Goal: Task Accomplishment & Management: Manage account settings

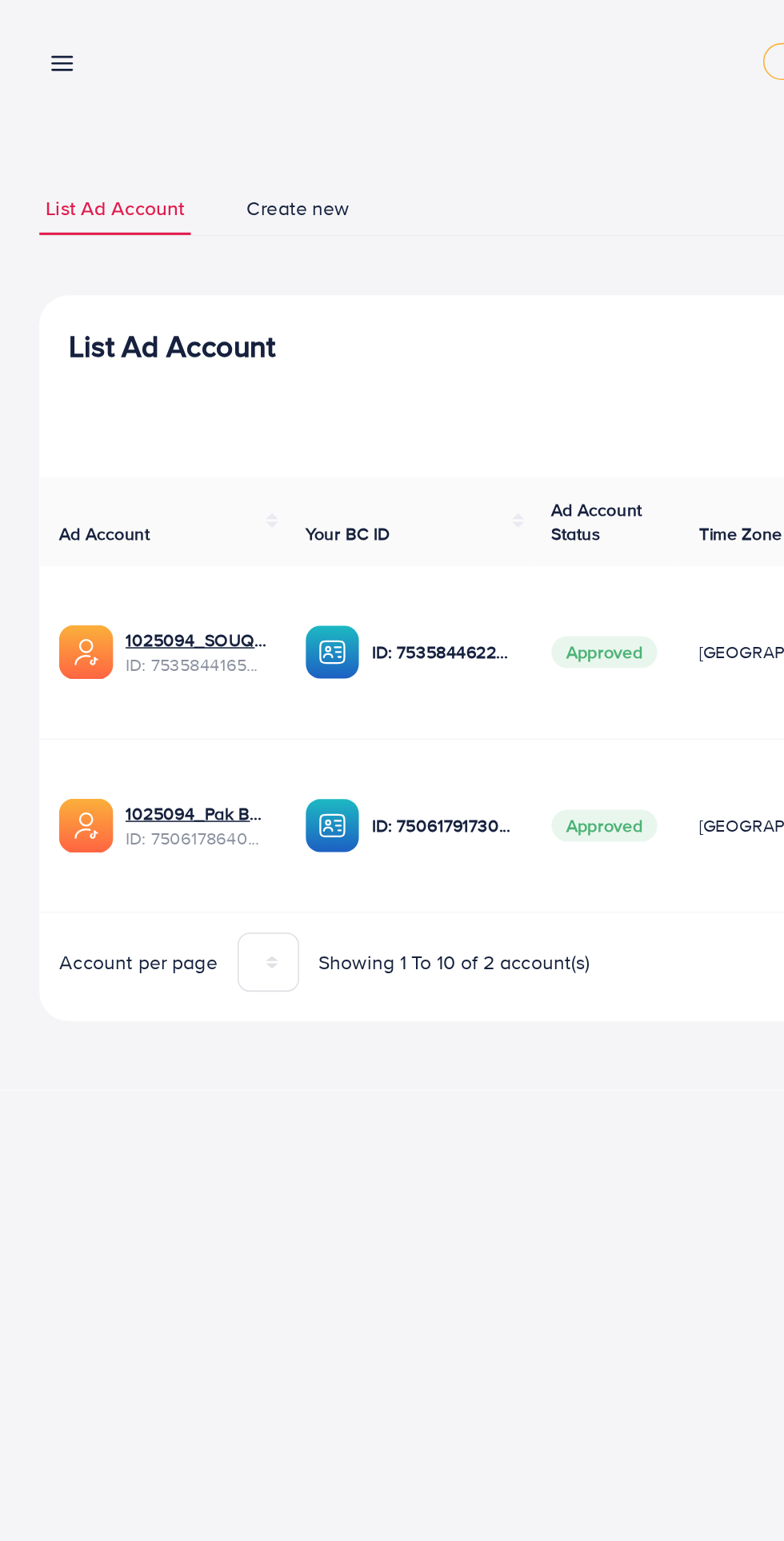
click at [37, 45] on line at bounding box center [41, 45] width 13 height 0
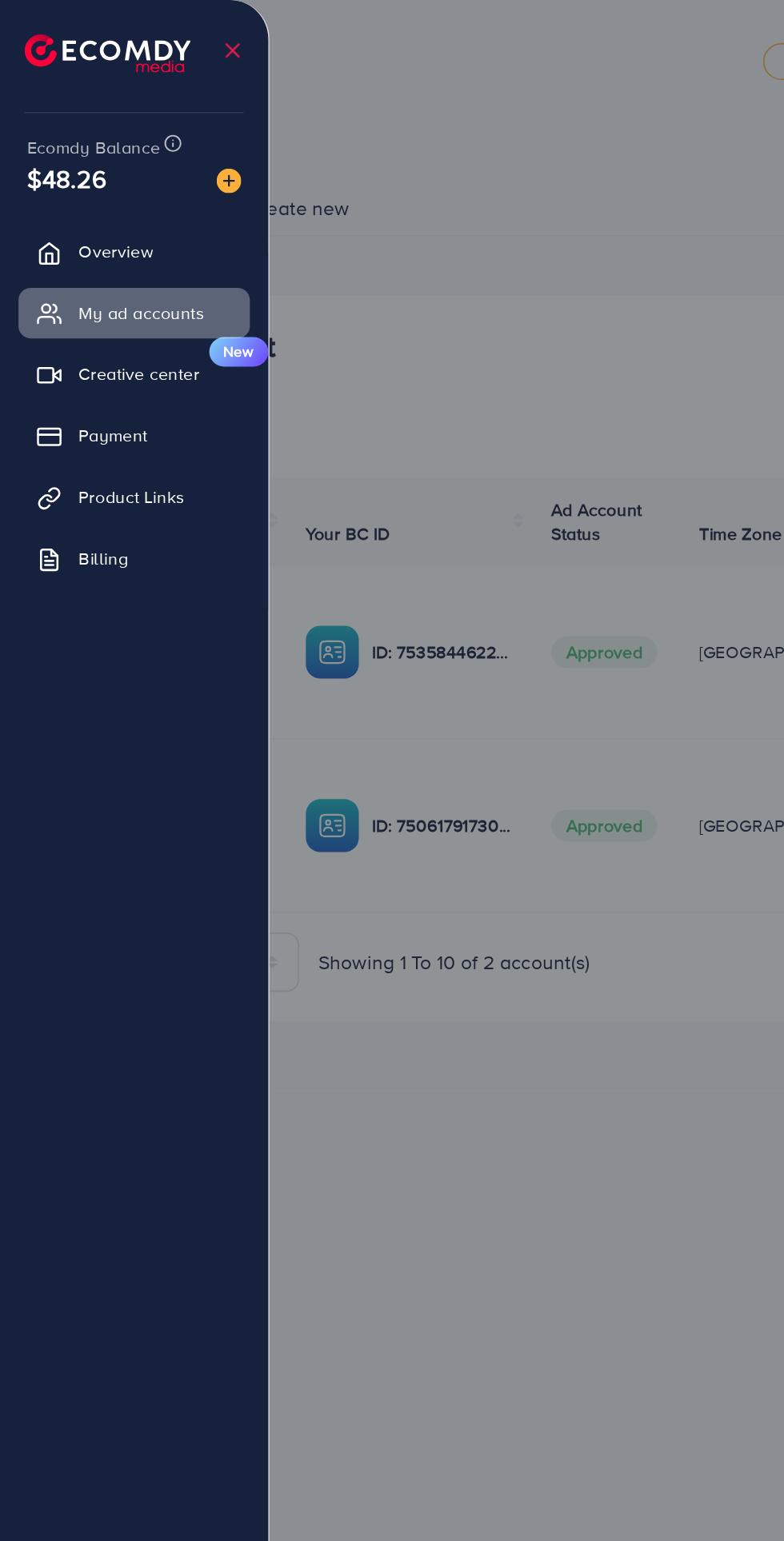
click at [65, 217] on link "My ad accounts" at bounding box center [86, 202] width 150 height 32
click at [55, 167] on span "Overview" at bounding box center [75, 163] width 48 height 16
click at [66, 208] on span "My ad accounts" at bounding box center [92, 203] width 81 height 16
click at [330, 738] on div at bounding box center [392, 924] width 784 height 1849
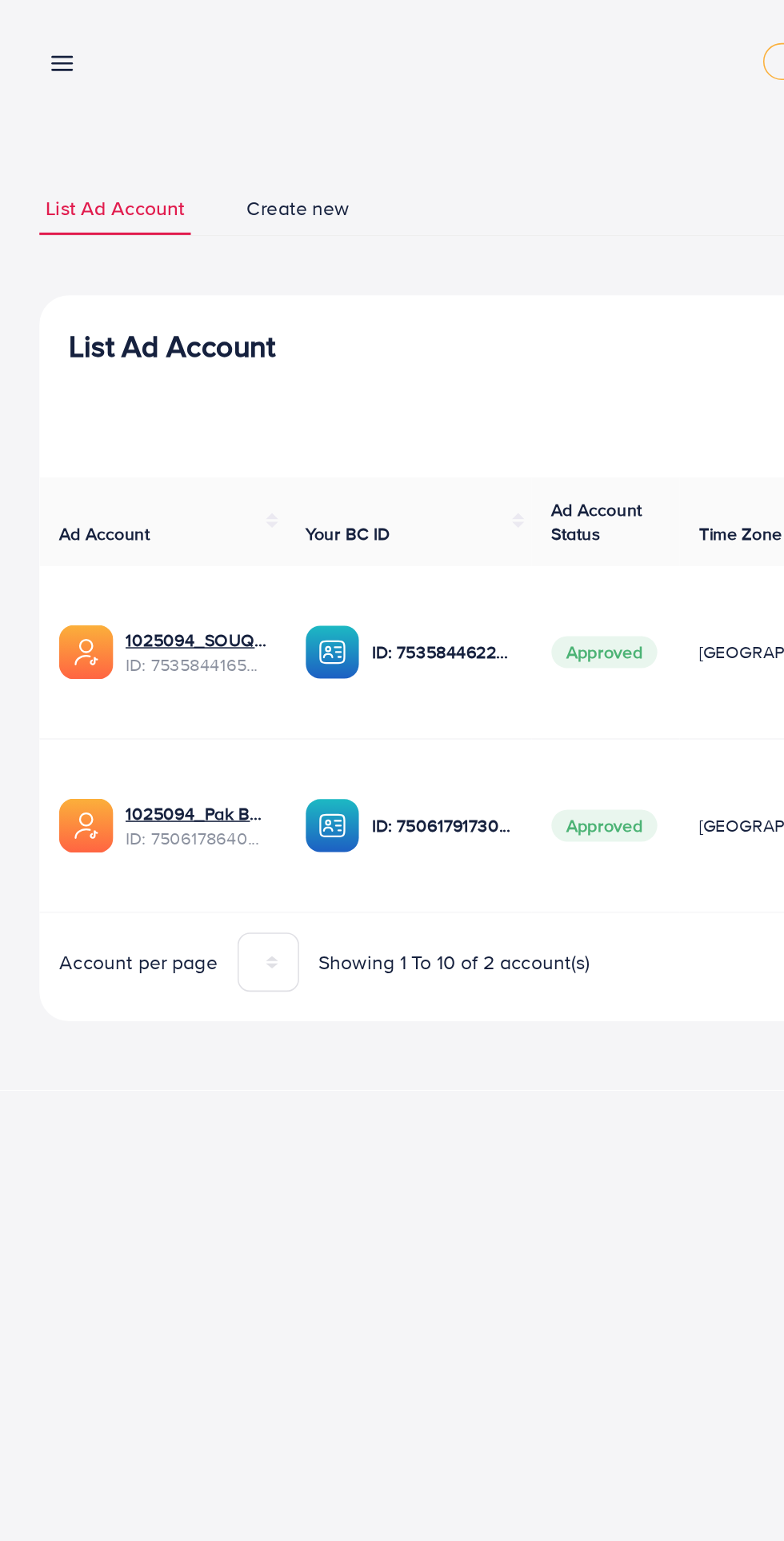
click at [33, 35] on icon at bounding box center [40, 41] width 16 height 16
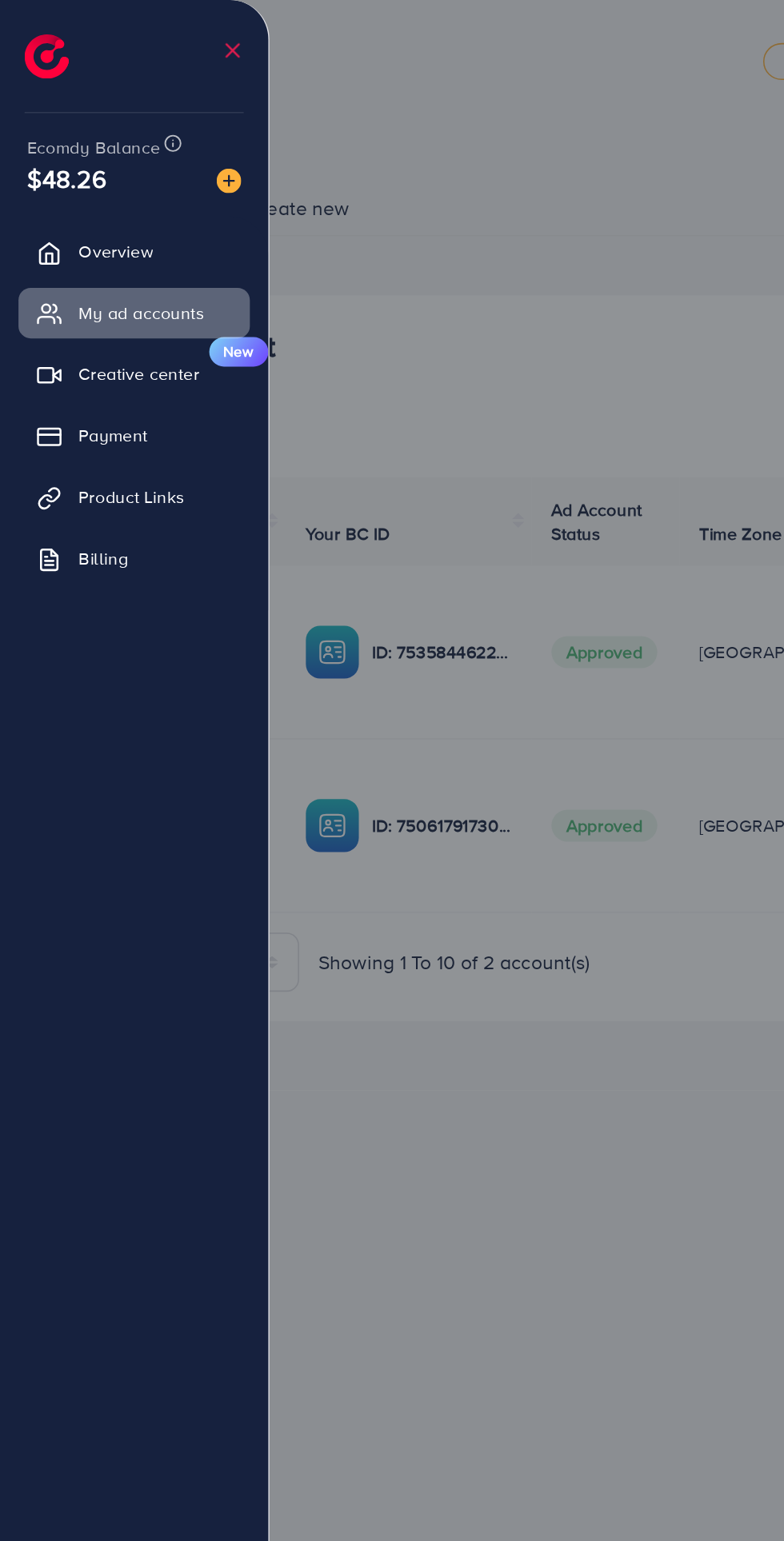
click at [54, 214] on link "My ad accounts" at bounding box center [86, 202] width 150 height 32
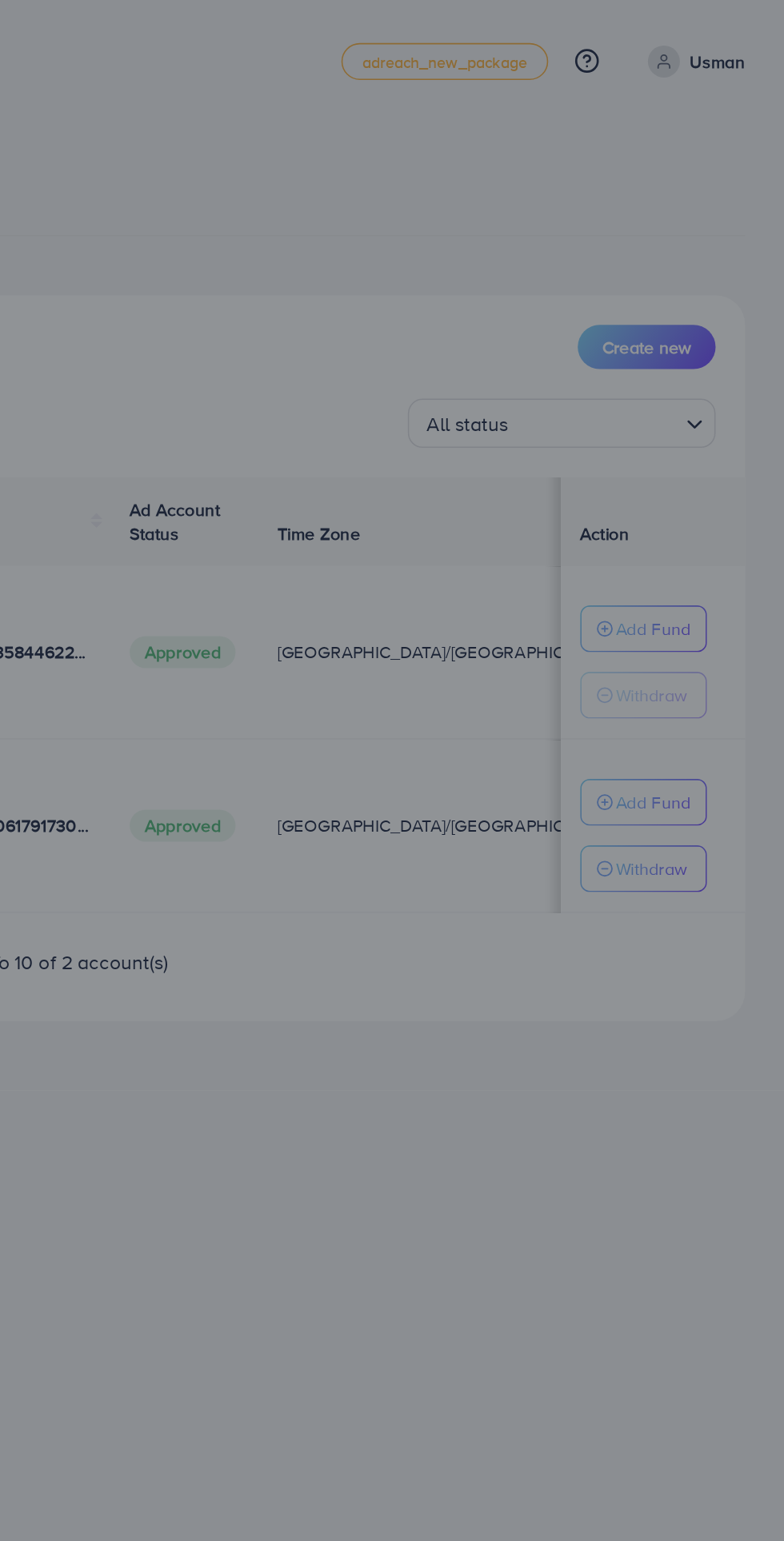
click at [517, 686] on div at bounding box center [392, 924] width 784 height 1849
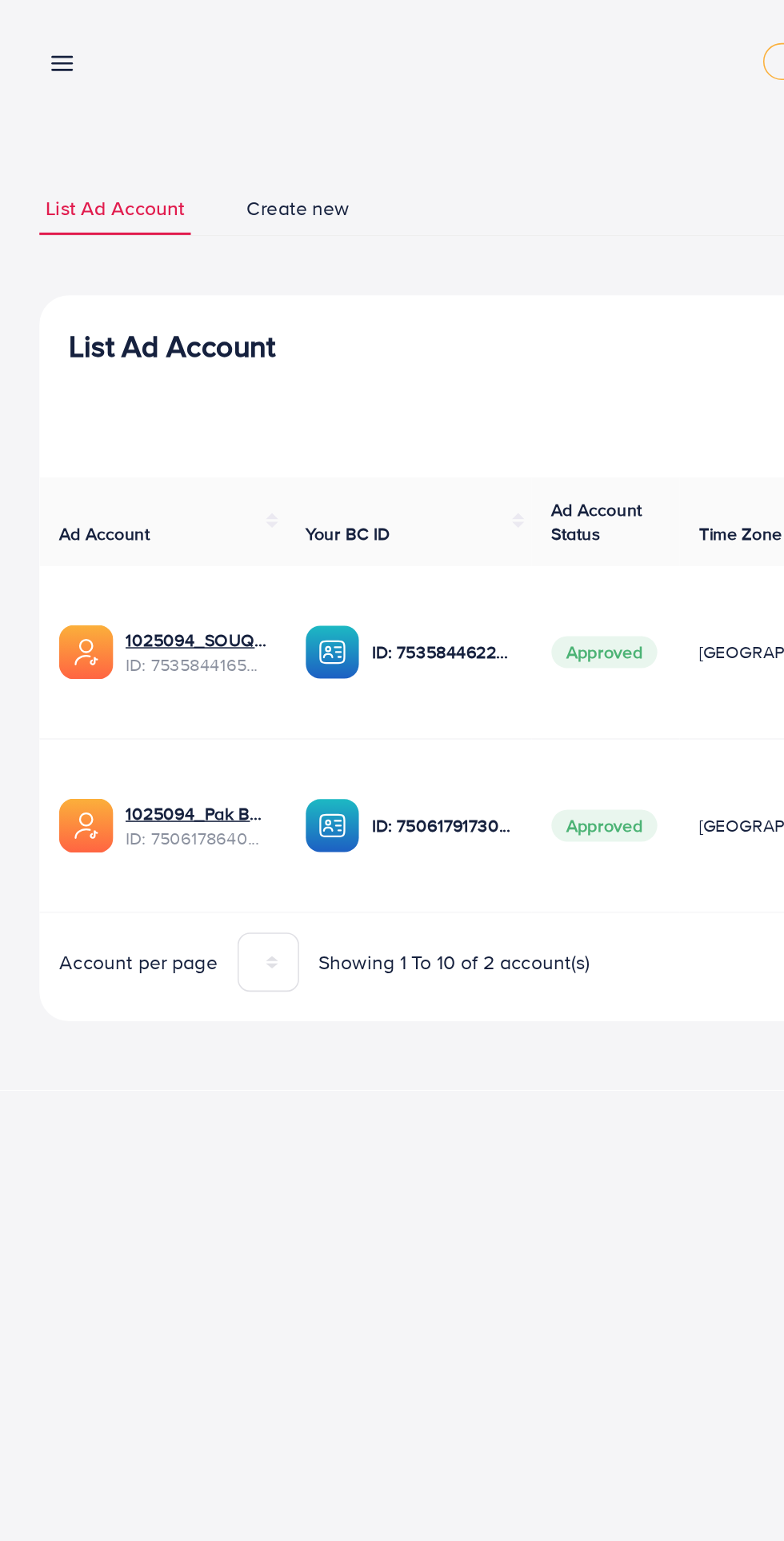
click at [36, 39] on icon at bounding box center [40, 41] width 16 height 16
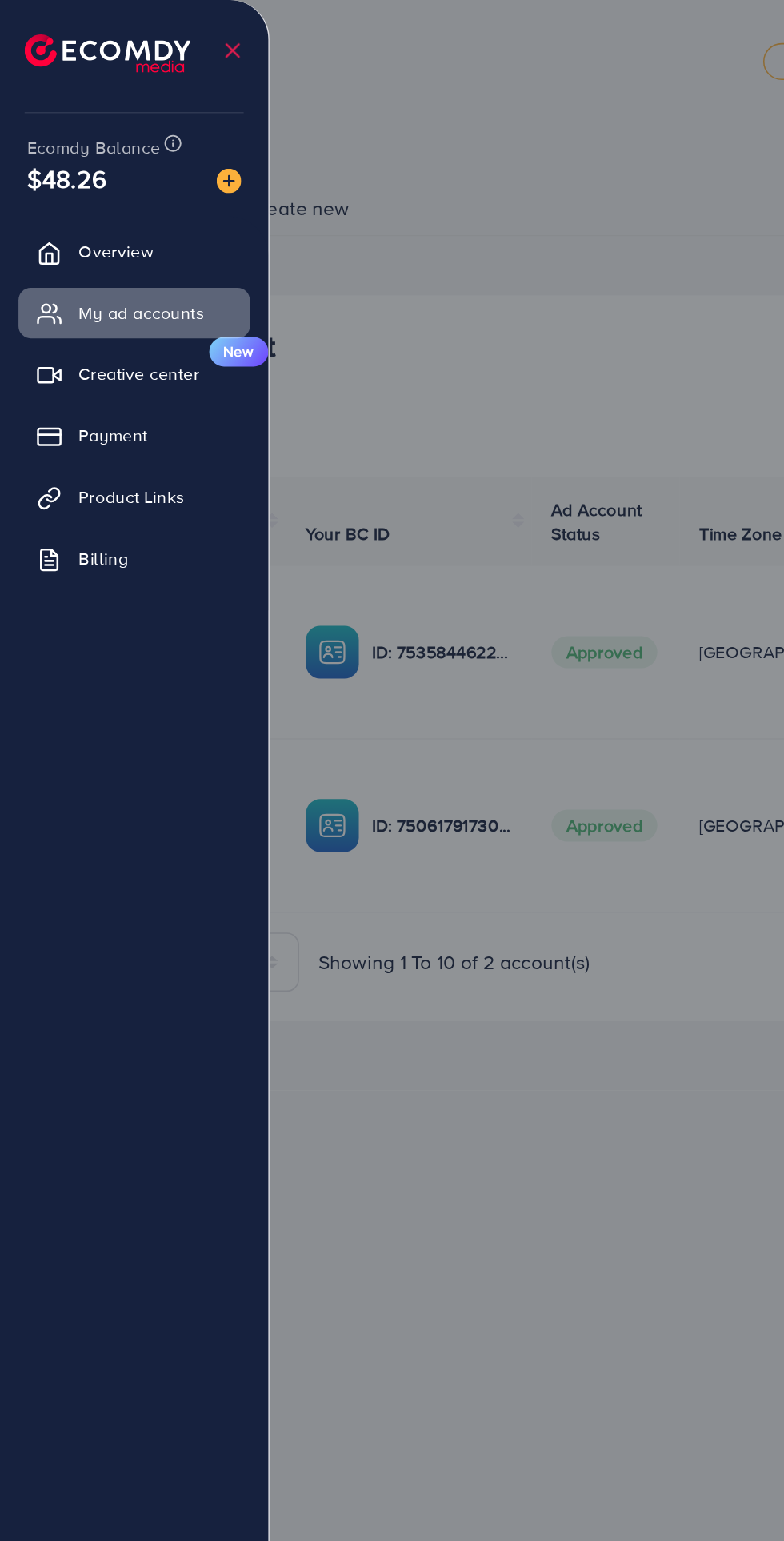
click at [60, 240] on span "Creative center" at bounding box center [90, 243] width 78 height 16
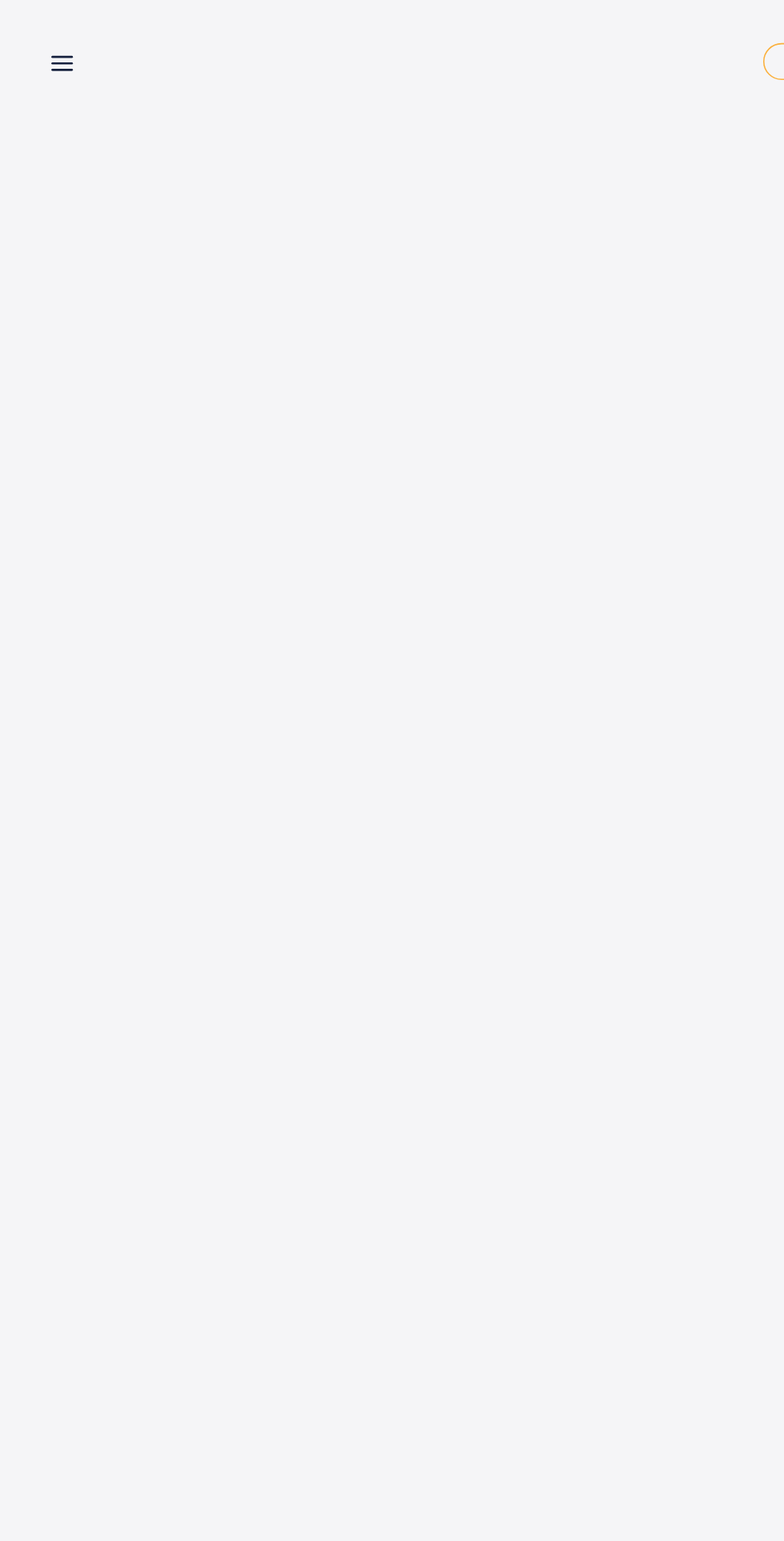
click at [30, 40] on link at bounding box center [37, 40] width 23 height 20
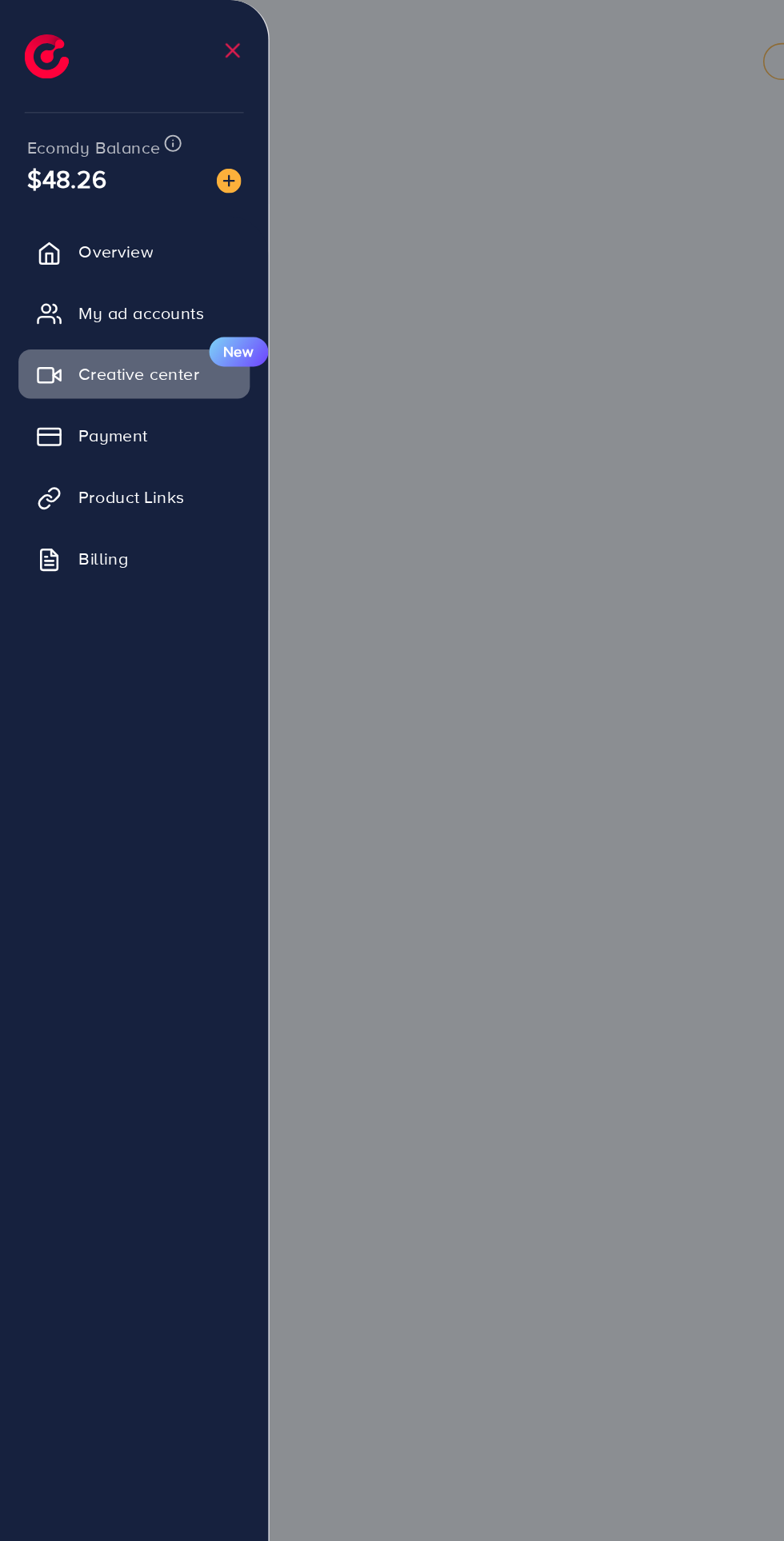
click at [72, 228] on link "Creative center New" at bounding box center [86, 243] width 150 height 32
click at [68, 173] on link "Overview" at bounding box center [86, 163] width 150 height 32
click at [74, 208] on span "My ad accounts" at bounding box center [92, 203] width 81 height 16
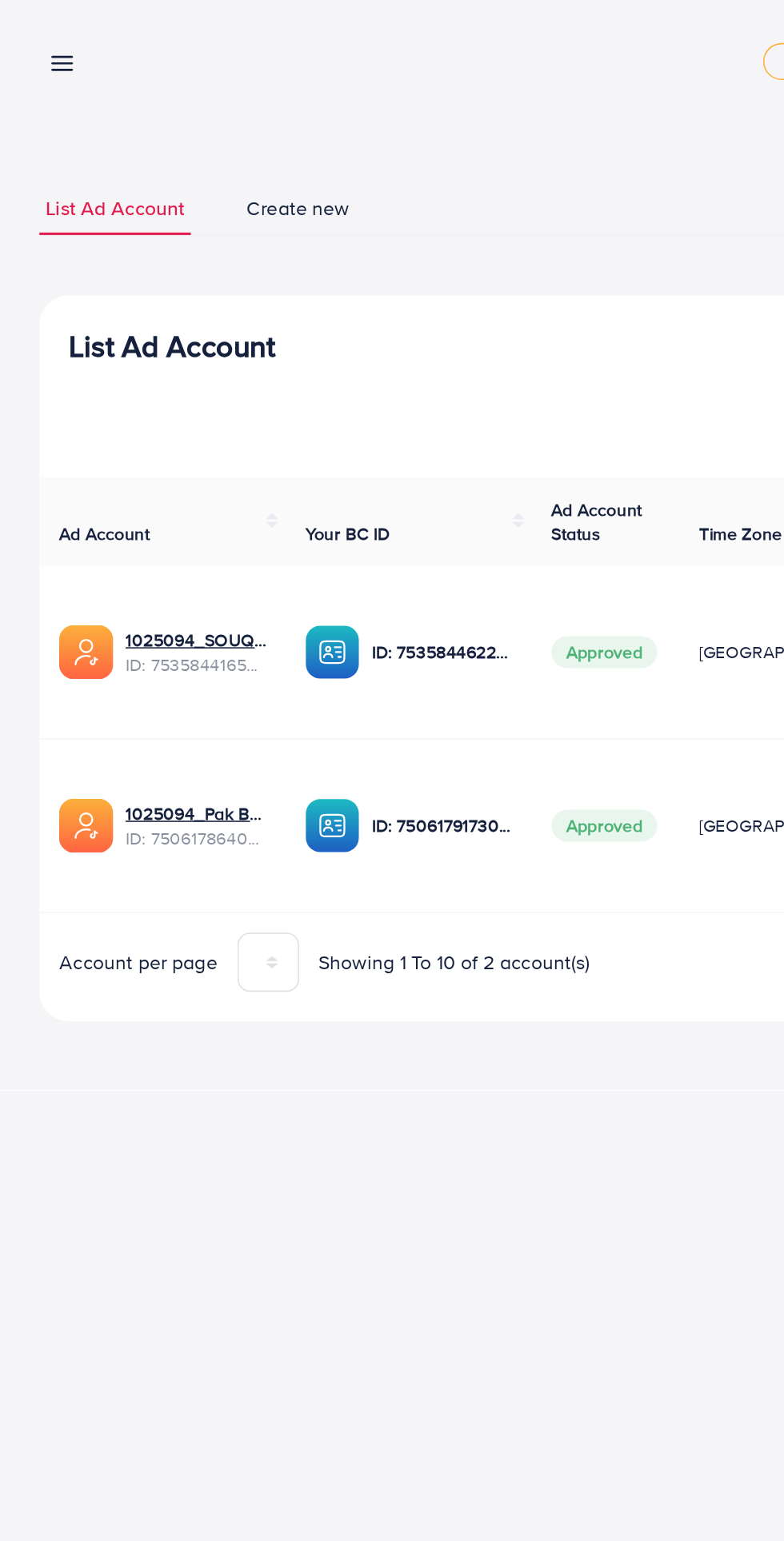
click at [33, 43] on icon at bounding box center [40, 41] width 16 height 16
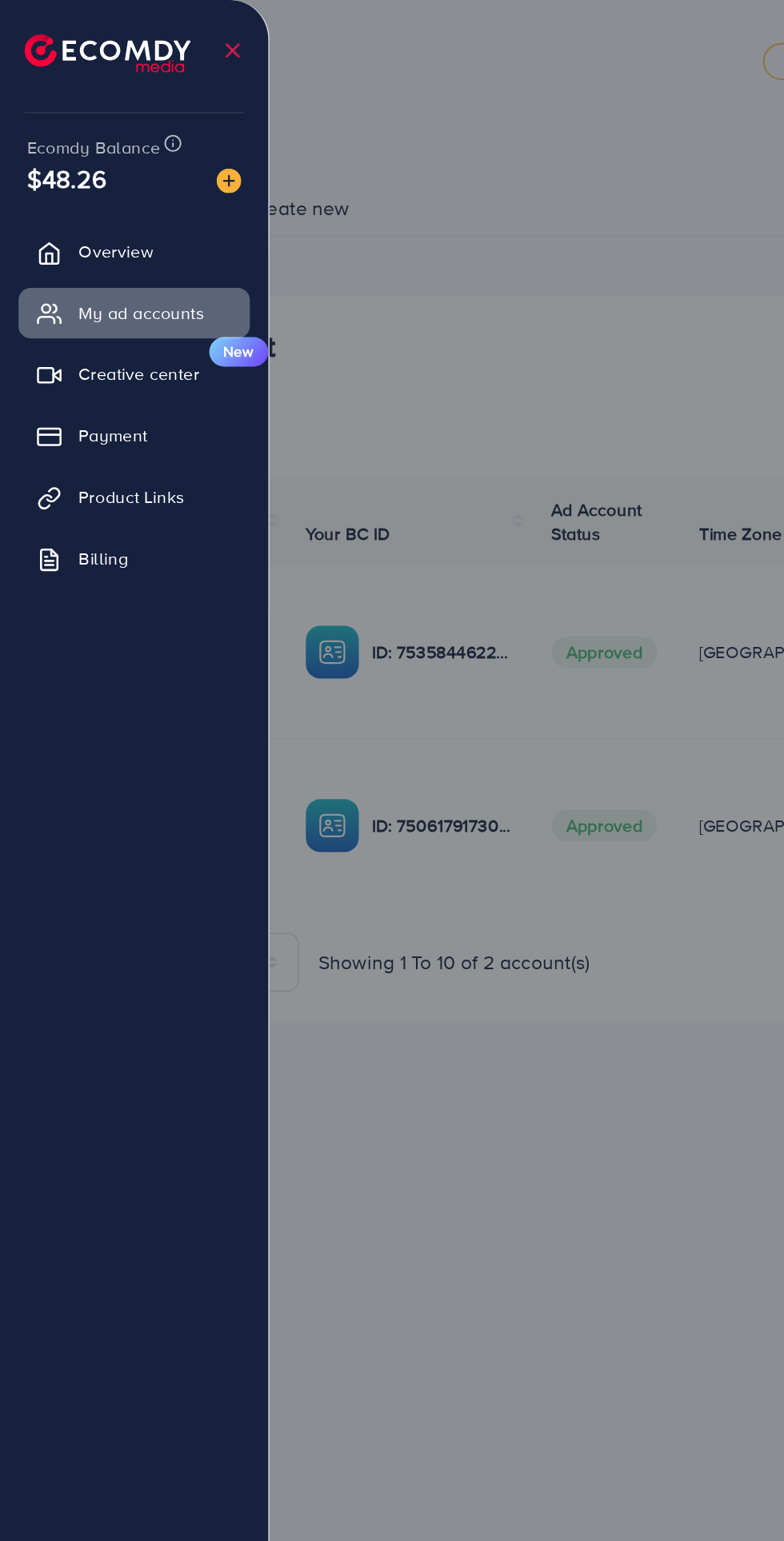
click at [41, 39] on img at bounding box center [71, 35] width 108 height 25
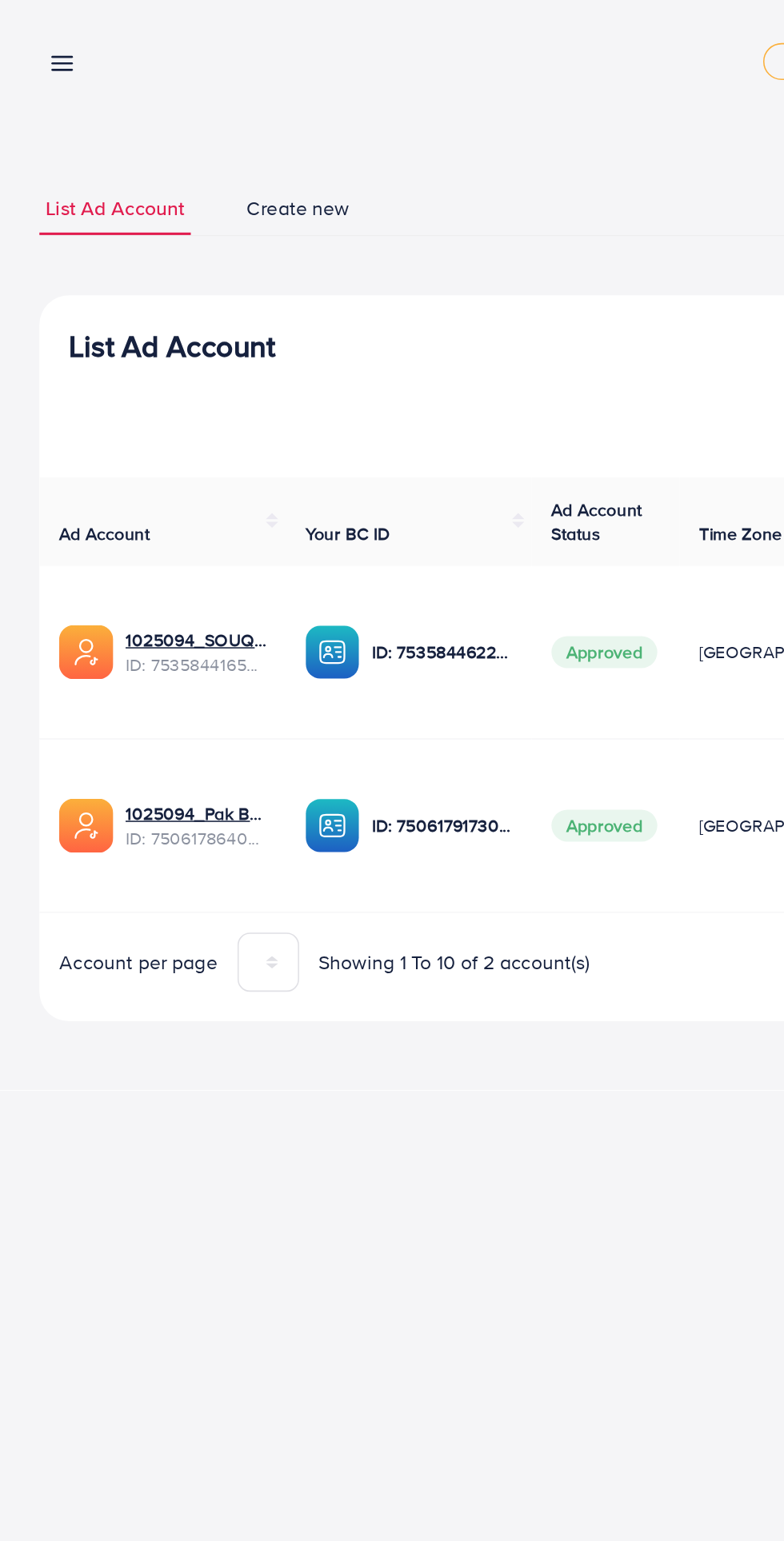
click at [29, 35] on link at bounding box center [37, 40] width 23 height 20
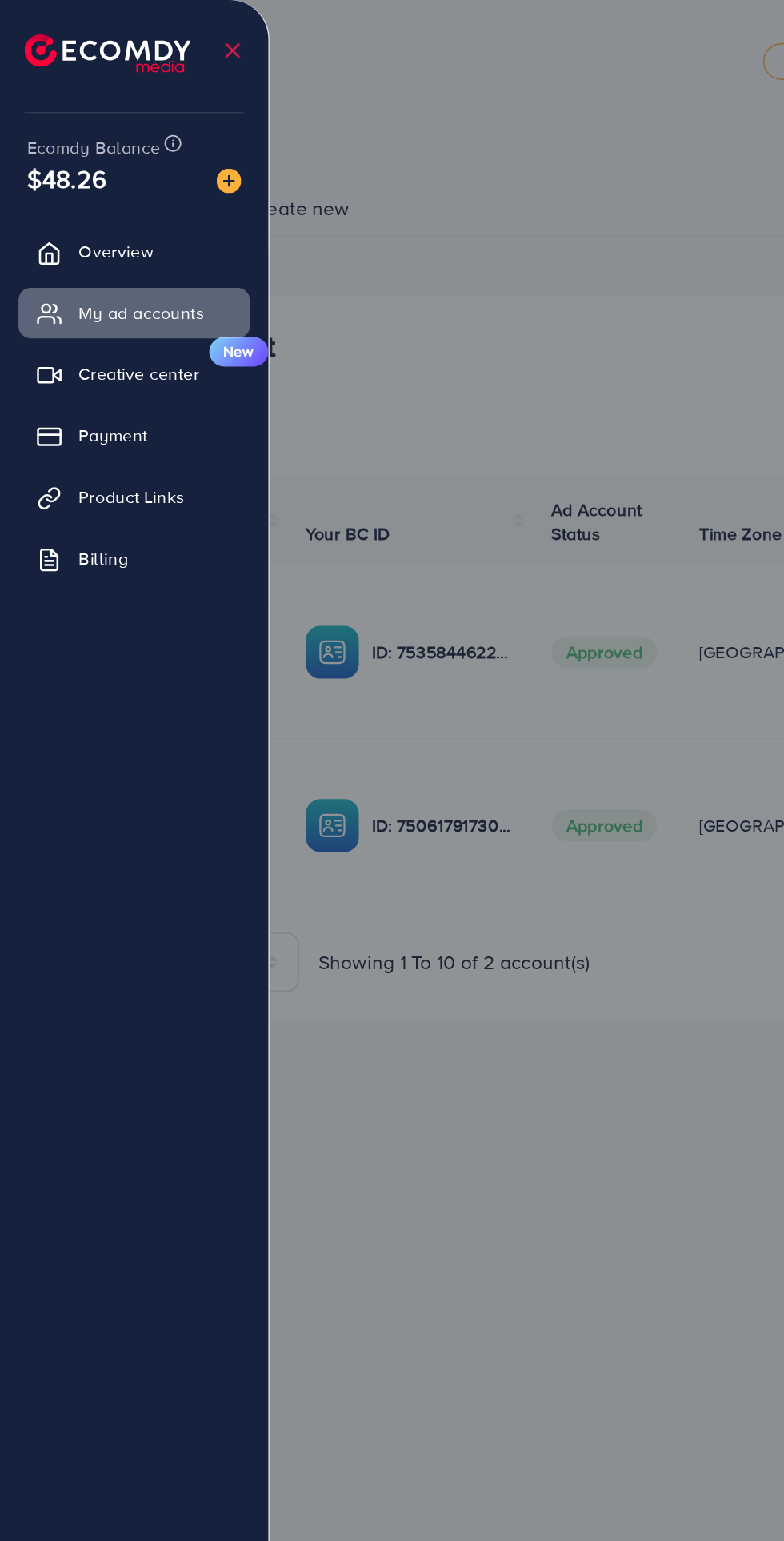
click at [353, 604] on div at bounding box center [392, 924] width 784 height 1849
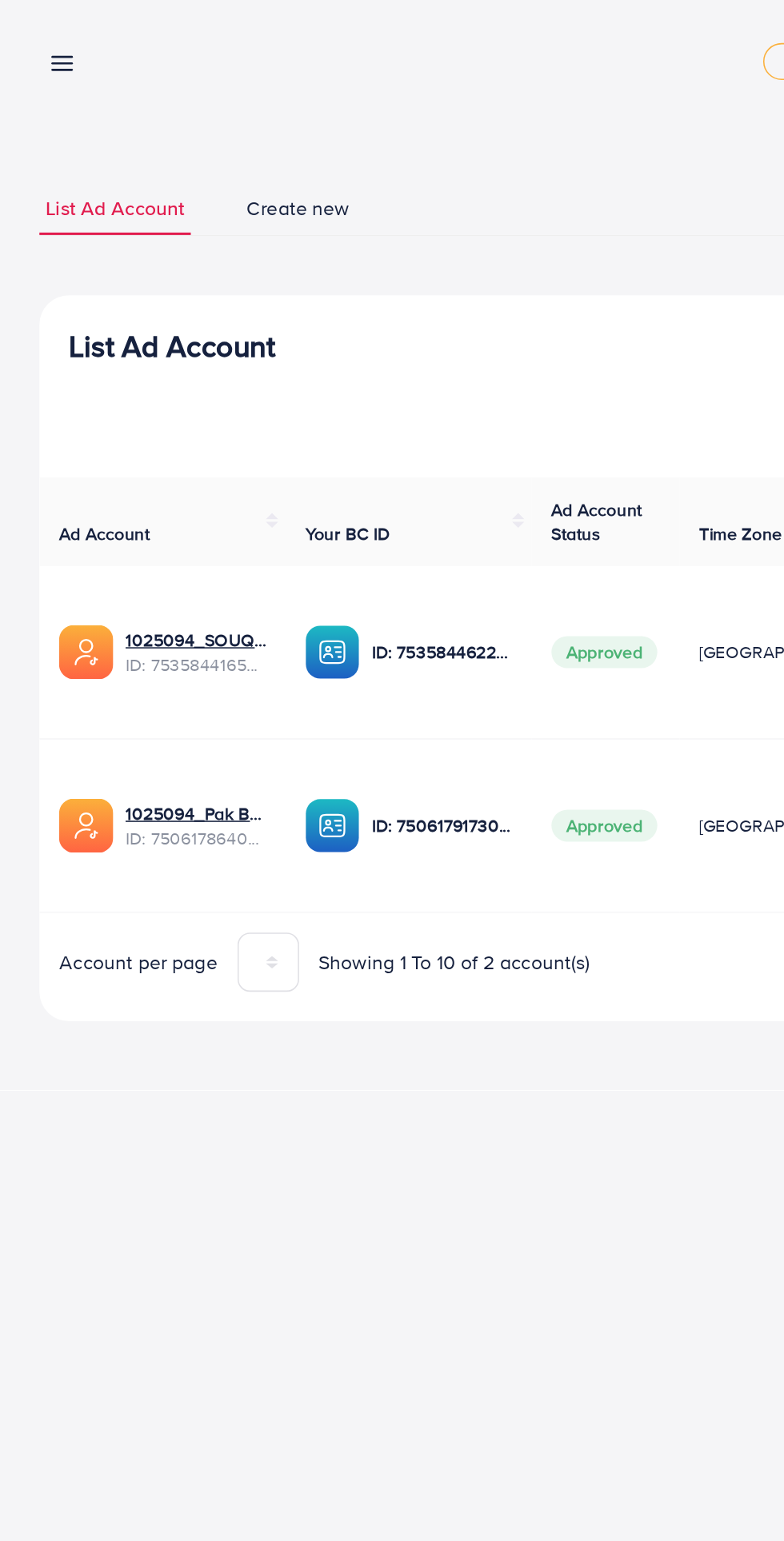
click at [354, 582] on td "Approved" at bounding box center [393, 536] width 96 height 112
click at [40, 38] on line at bounding box center [41, 38] width 13 height 0
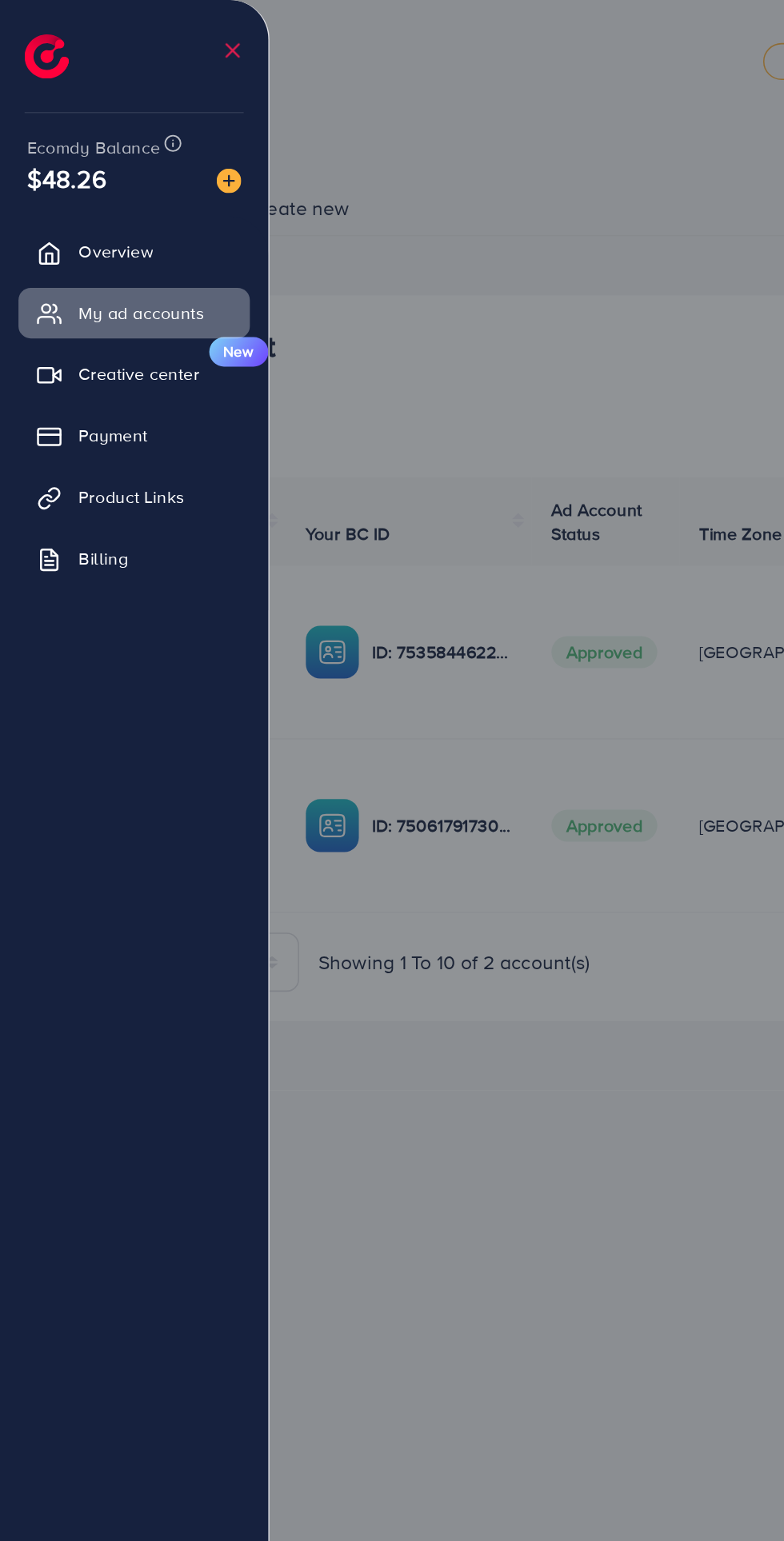
click at [333, 551] on div at bounding box center [392, 924] width 784 height 1849
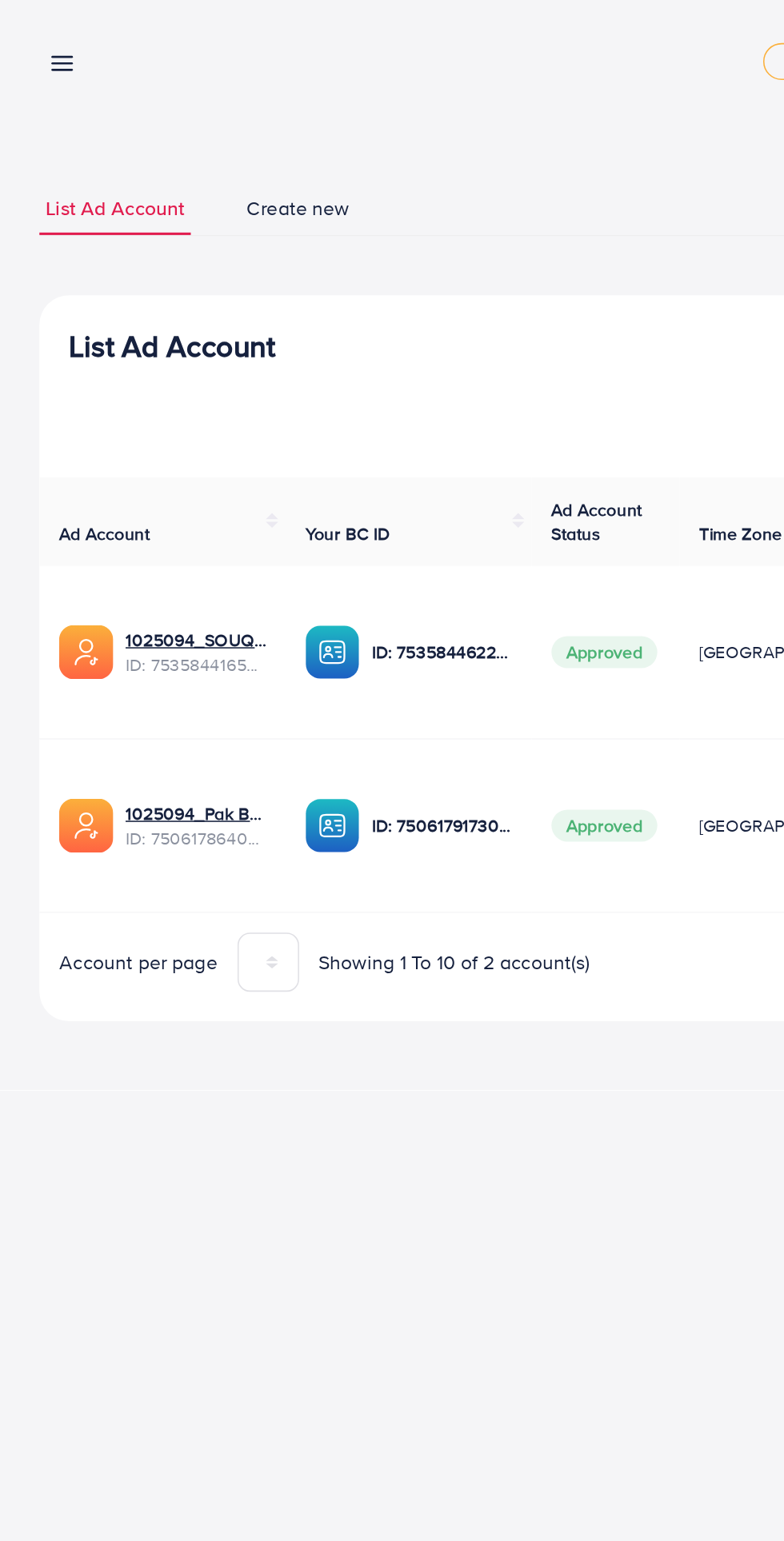
click at [31, 31] on link at bounding box center [37, 40] width 23 height 20
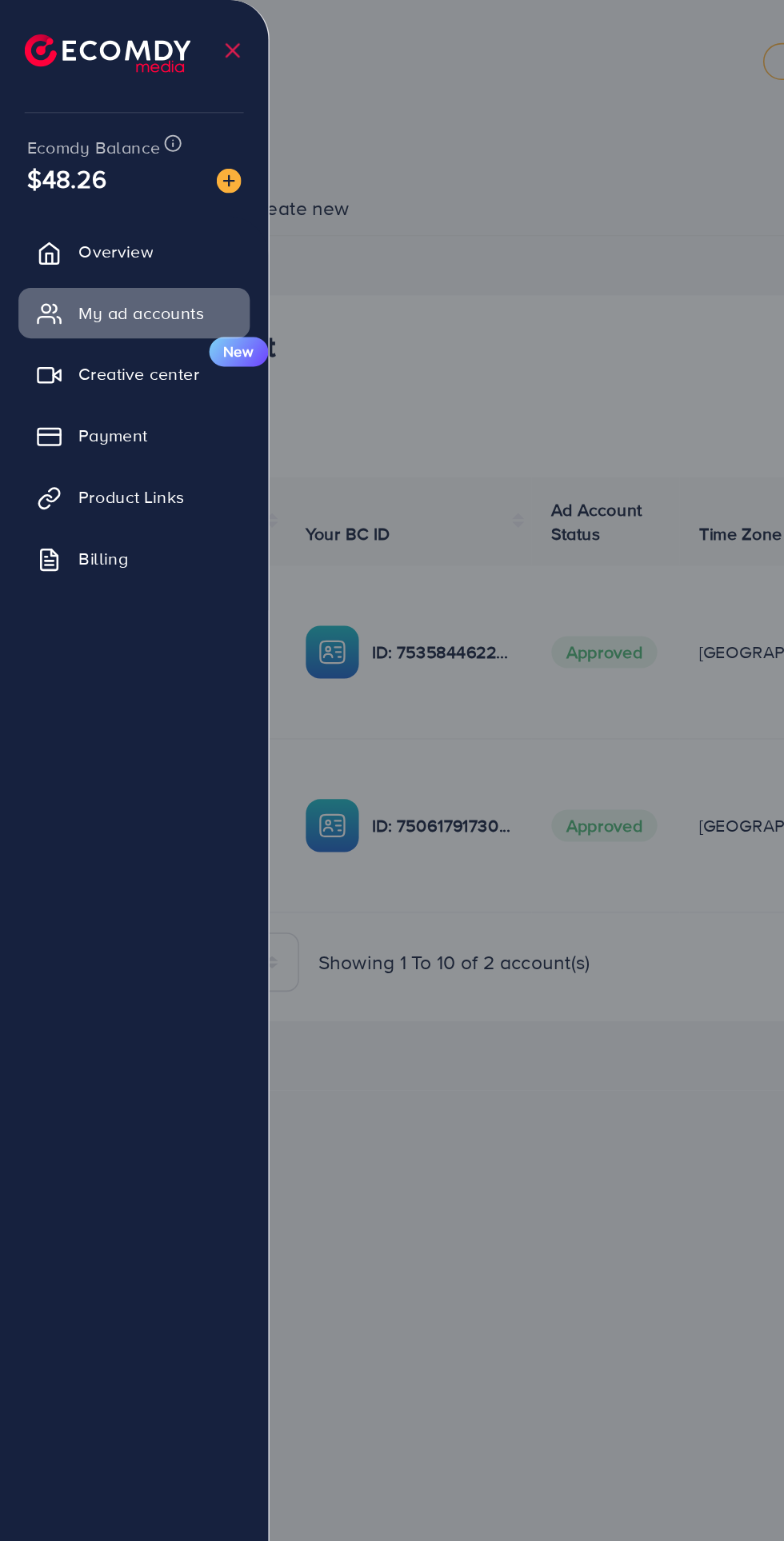
click at [382, 505] on div at bounding box center [392, 924] width 784 height 1849
